Goal: Task Accomplishment & Management: Manage account settings

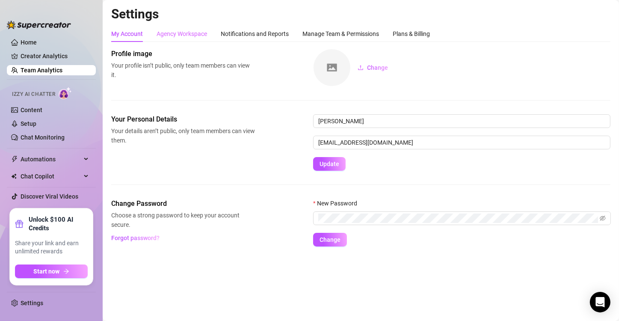
click at [172, 27] on div "Agency Workspace" at bounding box center [182, 34] width 50 height 16
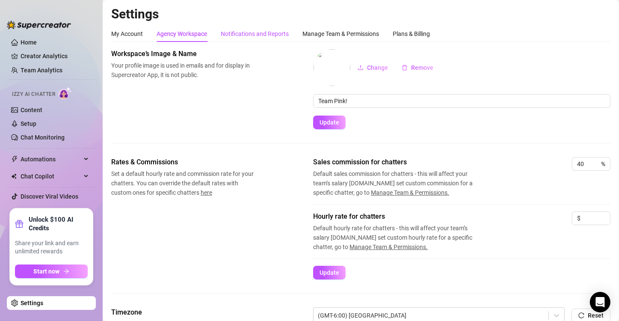
click at [269, 31] on div "Notifications and Reports" at bounding box center [255, 33] width 68 height 9
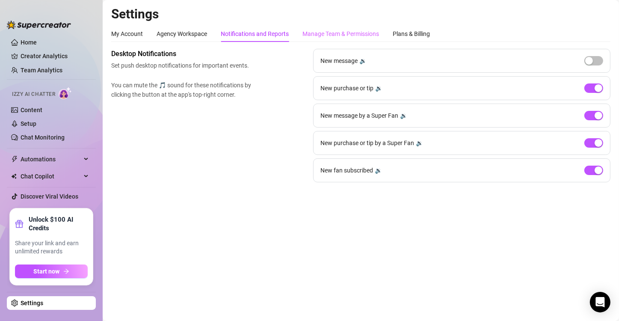
click at [327, 27] on div "Manage Team & Permissions" at bounding box center [340, 34] width 77 height 16
click at [410, 30] on div "Plans & Billing" at bounding box center [411, 33] width 37 height 9
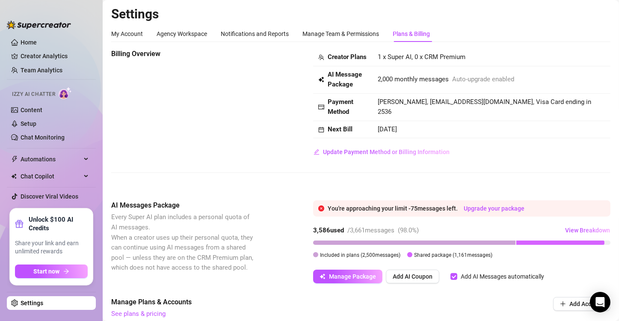
click at [394, 186] on div "Billing Overview Creator Plans 1 x Super AI, 0 x CRM Premium AI Message Package…" at bounding box center [360, 118] width 499 height 138
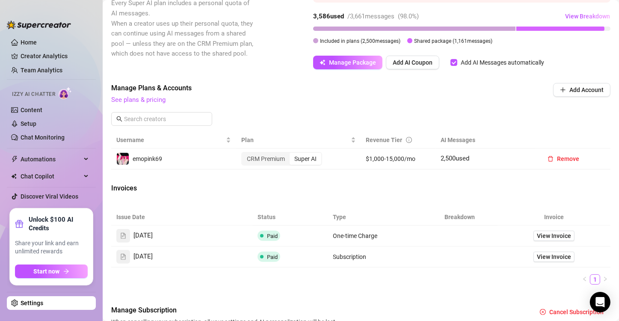
scroll to position [257, 0]
